Goal: Task Accomplishment & Management: Manage account settings

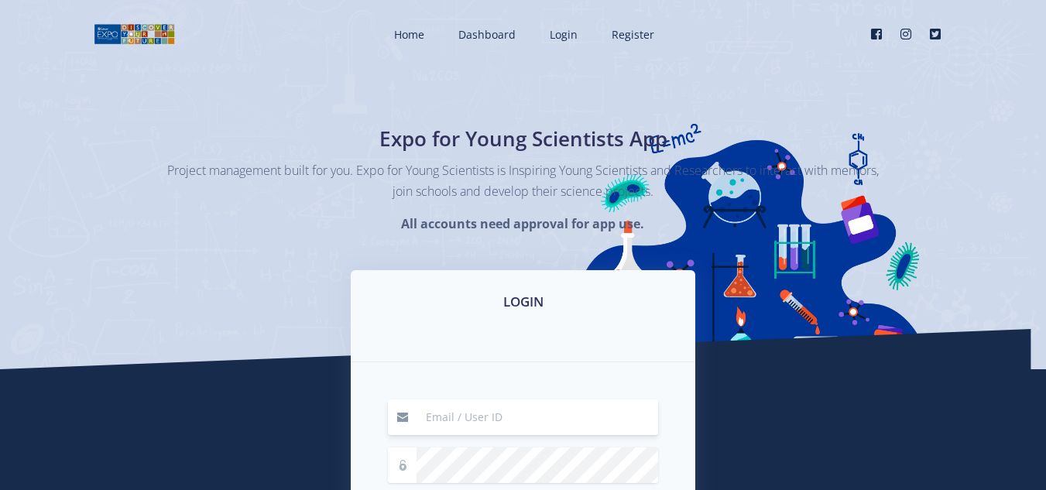
click at [455, 420] on input at bounding box center [536, 417] width 241 height 36
type input "arinafourie@yahoo.com"
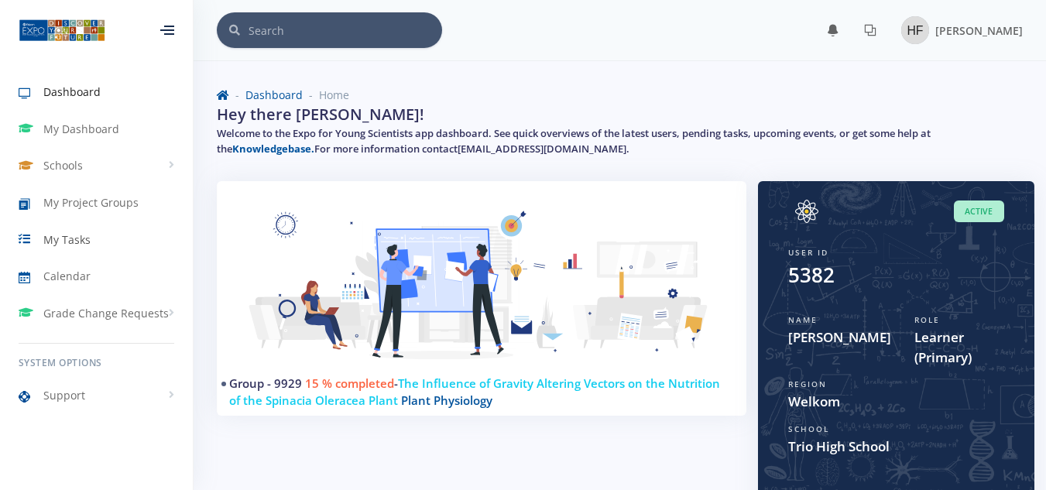
click at [77, 238] on span "My Tasks" at bounding box center [66, 239] width 47 height 16
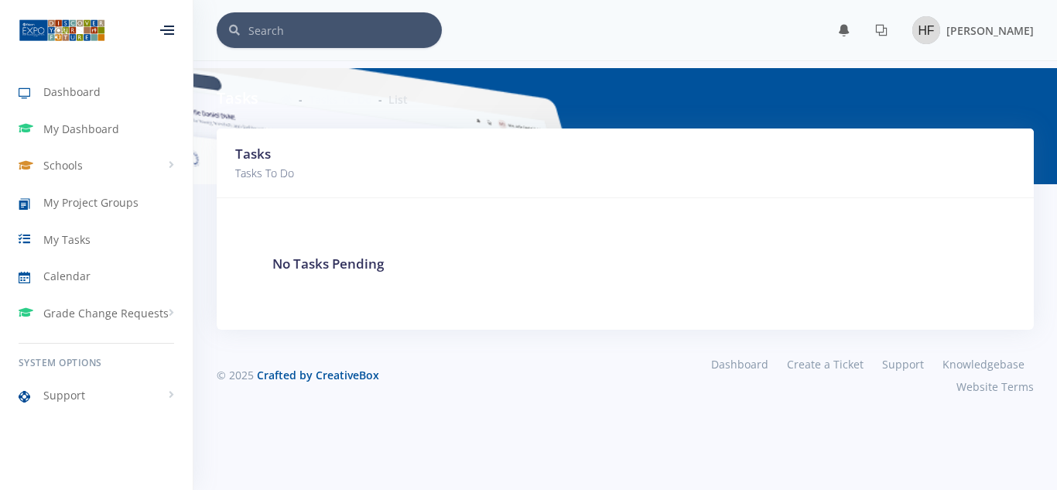
scroll to position [12, 12]
click at [89, 200] on span "My Project Groups" at bounding box center [90, 202] width 95 height 16
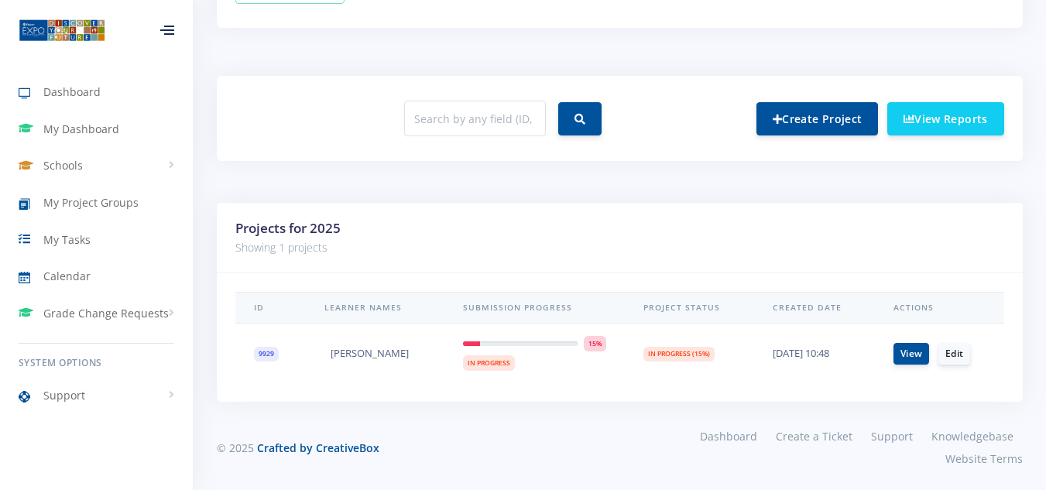
scroll to position [554, 0]
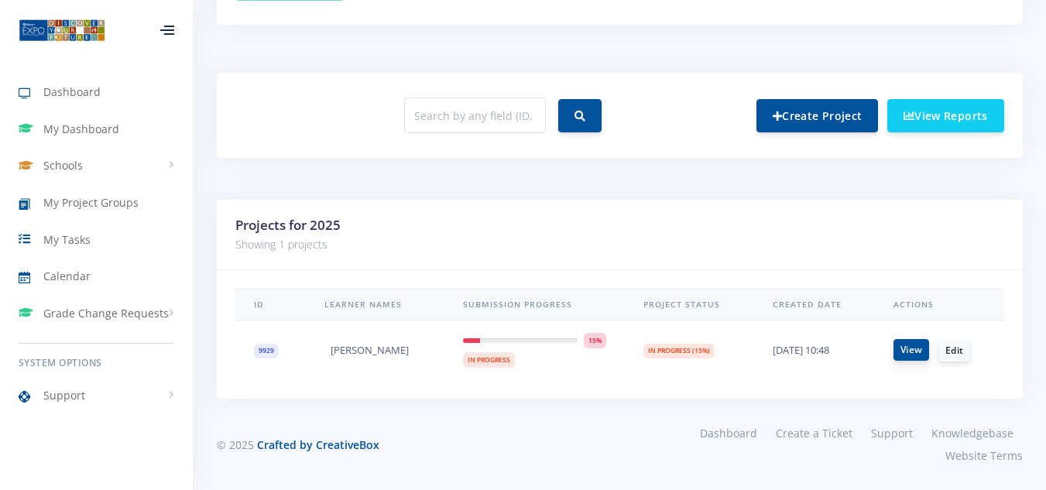
click at [916, 348] on link "View" at bounding box center [911, 350] width 36 height 22
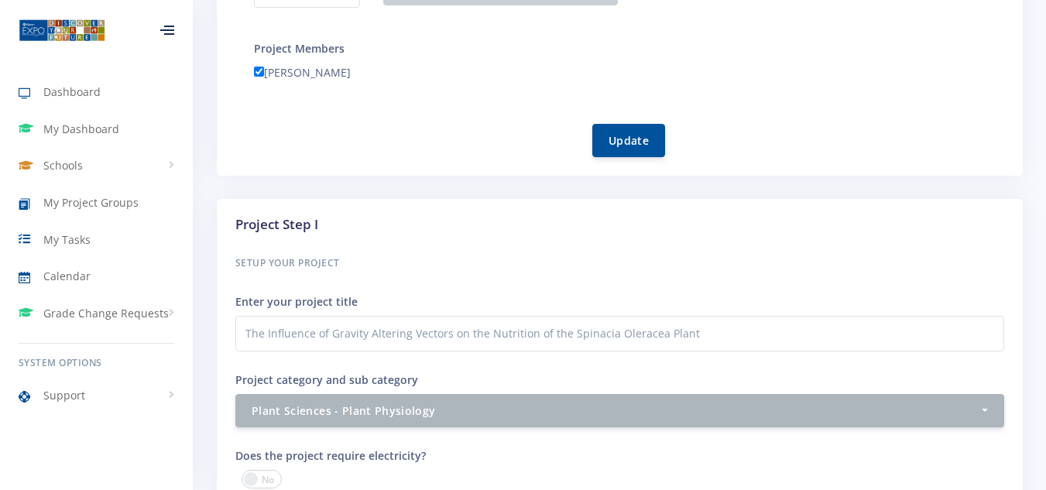
scroll to position [464, 0]
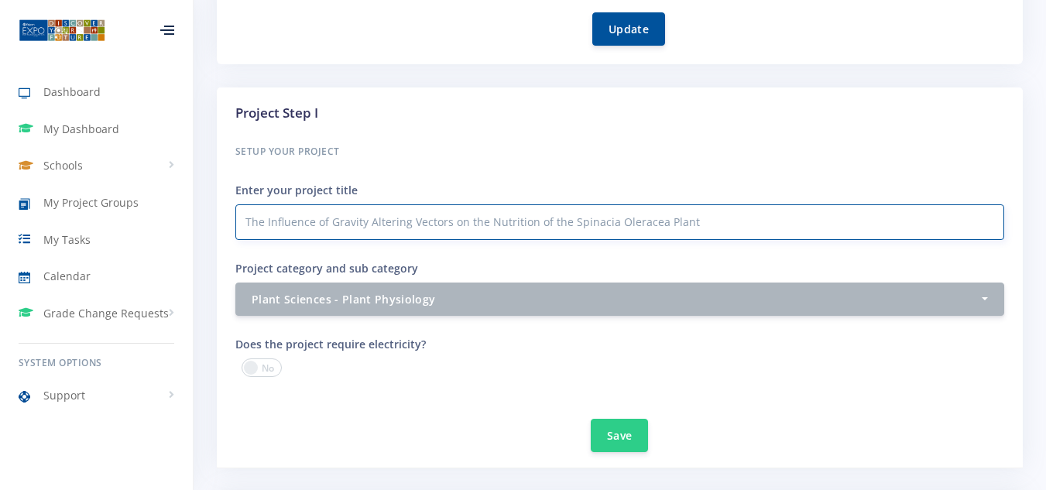
drag, startPoint x: 724, startPoint y: 224, endPoint x: 245, endPoint y: 224, distance: 479.1
click at [245, 224] on input "The Influence of Gravity Altering Vectors on the Nutrition of the Spinacia Oler…" at bounding box center [619, 222] width 769 height 36
paste input "EXPLORING HOW ALTERING THE GRAVITY VECTOR CAN IMPACT THE NUTRITIONAL VALUE OF S…"
click at [252, 221] on input "EXPLORING HOW ALTERING THE GRAVITY VECTOR CAN IMPACT THE NUTRITIONAL VALUE OF S…" at bounding box center [619, 222] width 769 height 36
type input "EXPLORING HOW ALTERING THE GRAVITY VECTOR CAN IMPACT THE NUTRITIONAL VALUE OF S…"
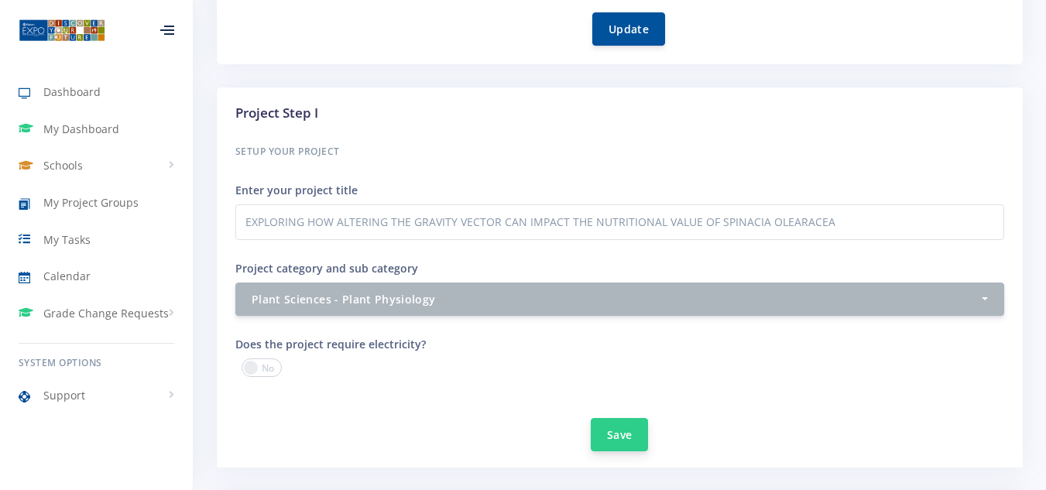
click at [617, 428] on button "Save" at bounding box center [619, 434] width 57 height 33
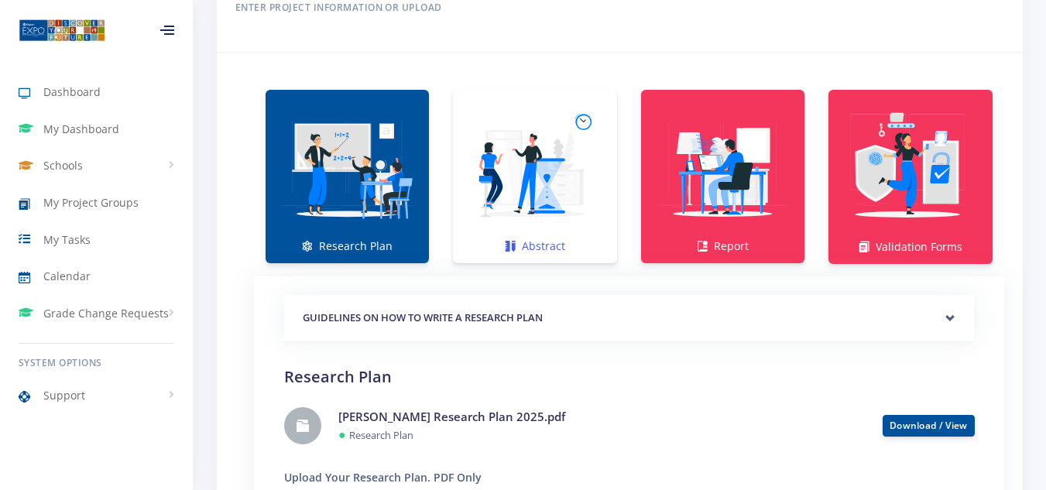
scroll to position [1084, 0]
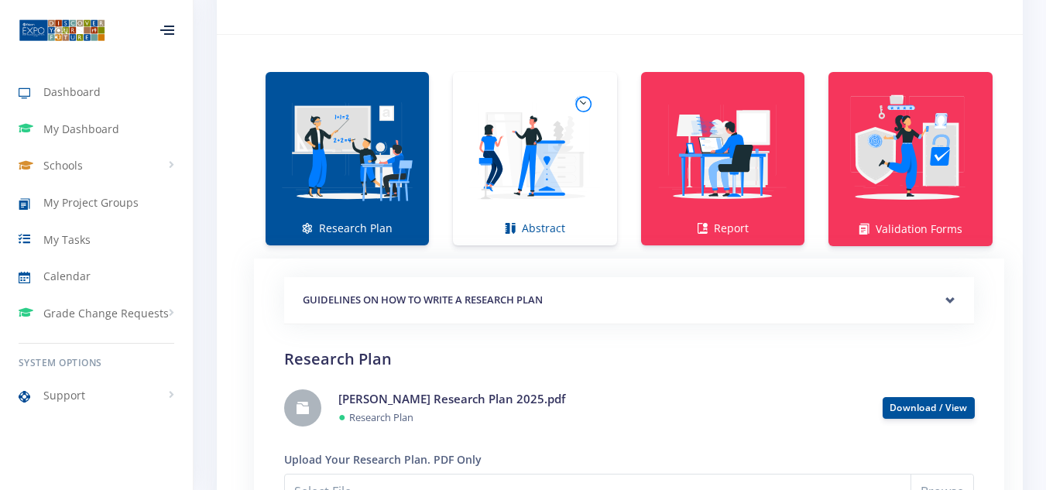
click at [366, 221] on link "Research Plan" at bounding box center [346, 158] width 163 height 173
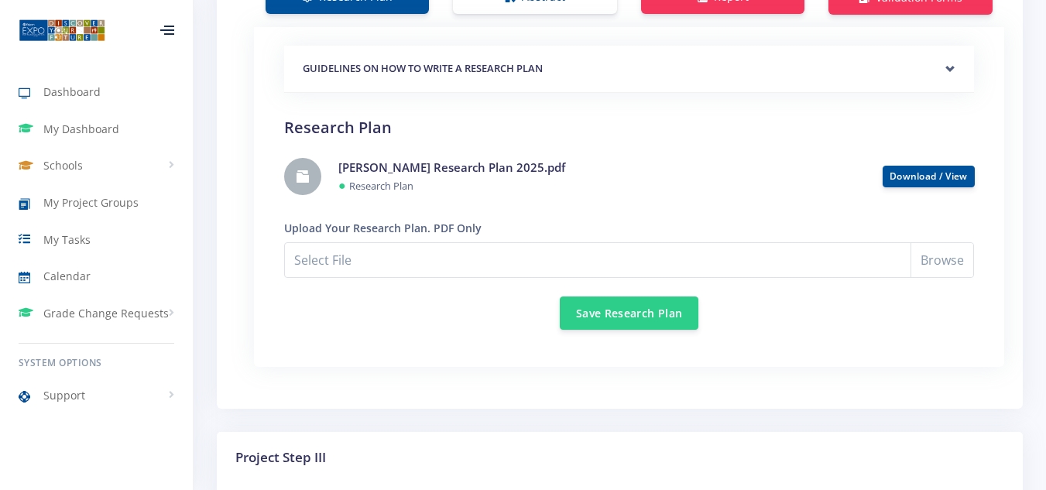
scroll to position [1316, 0]
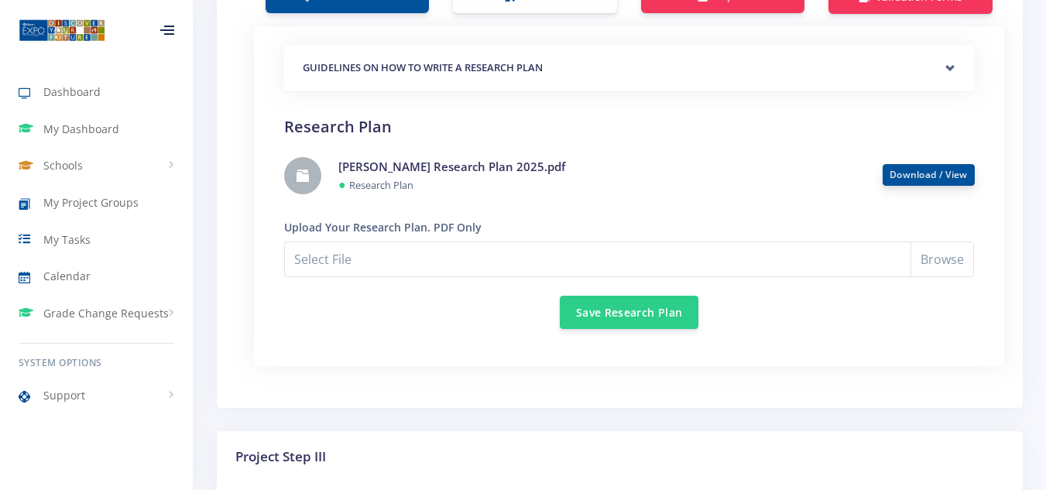
click at [923, 169] on link "Download / View" at bounding box center [928, 174] width 78 height 13
